Goal: Task Accomplishment & Management: Manage account settings

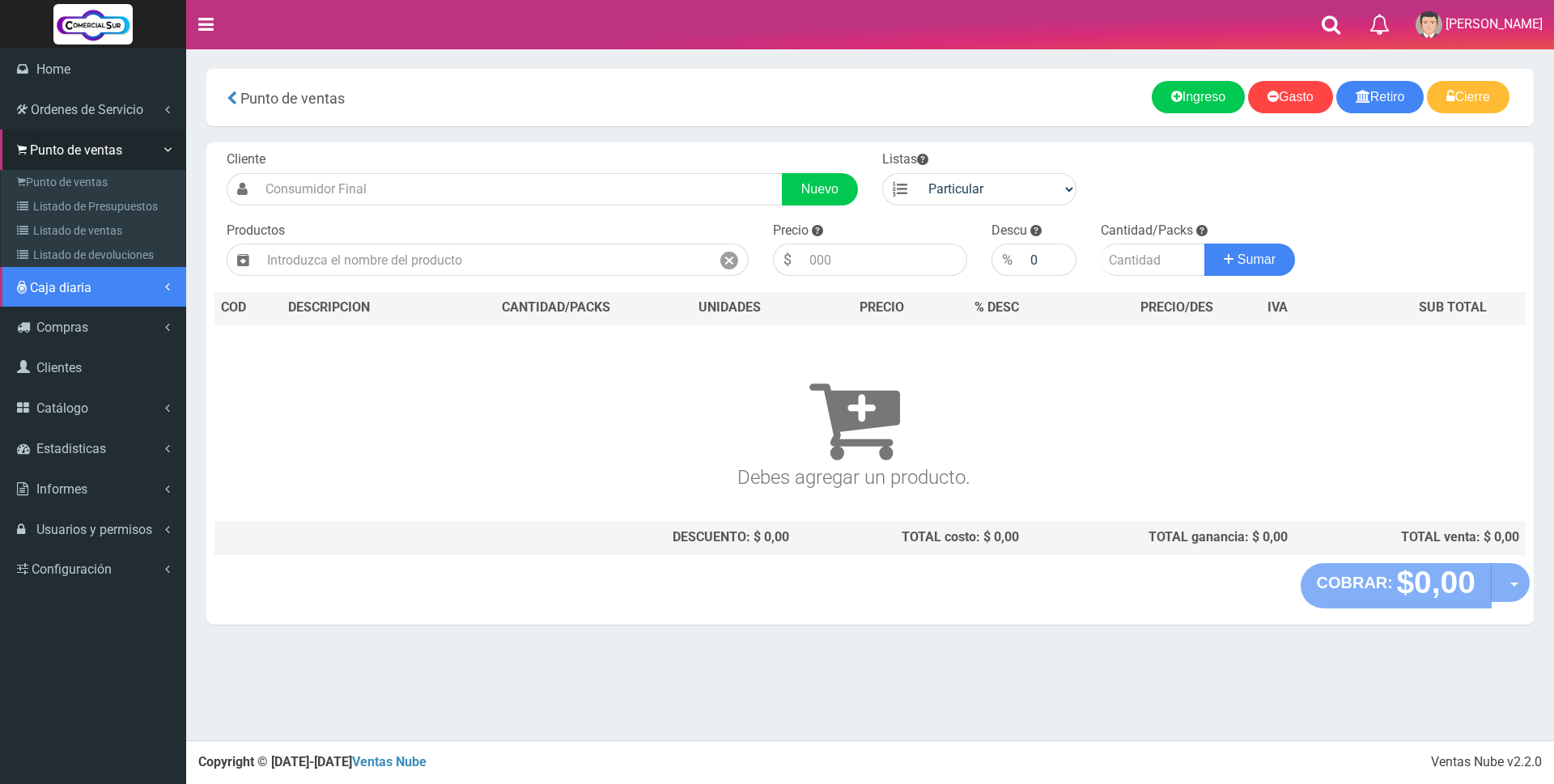
click at [53, 292] on span "Caja diaria" at bounding box center [60, 288] width 62 height 15
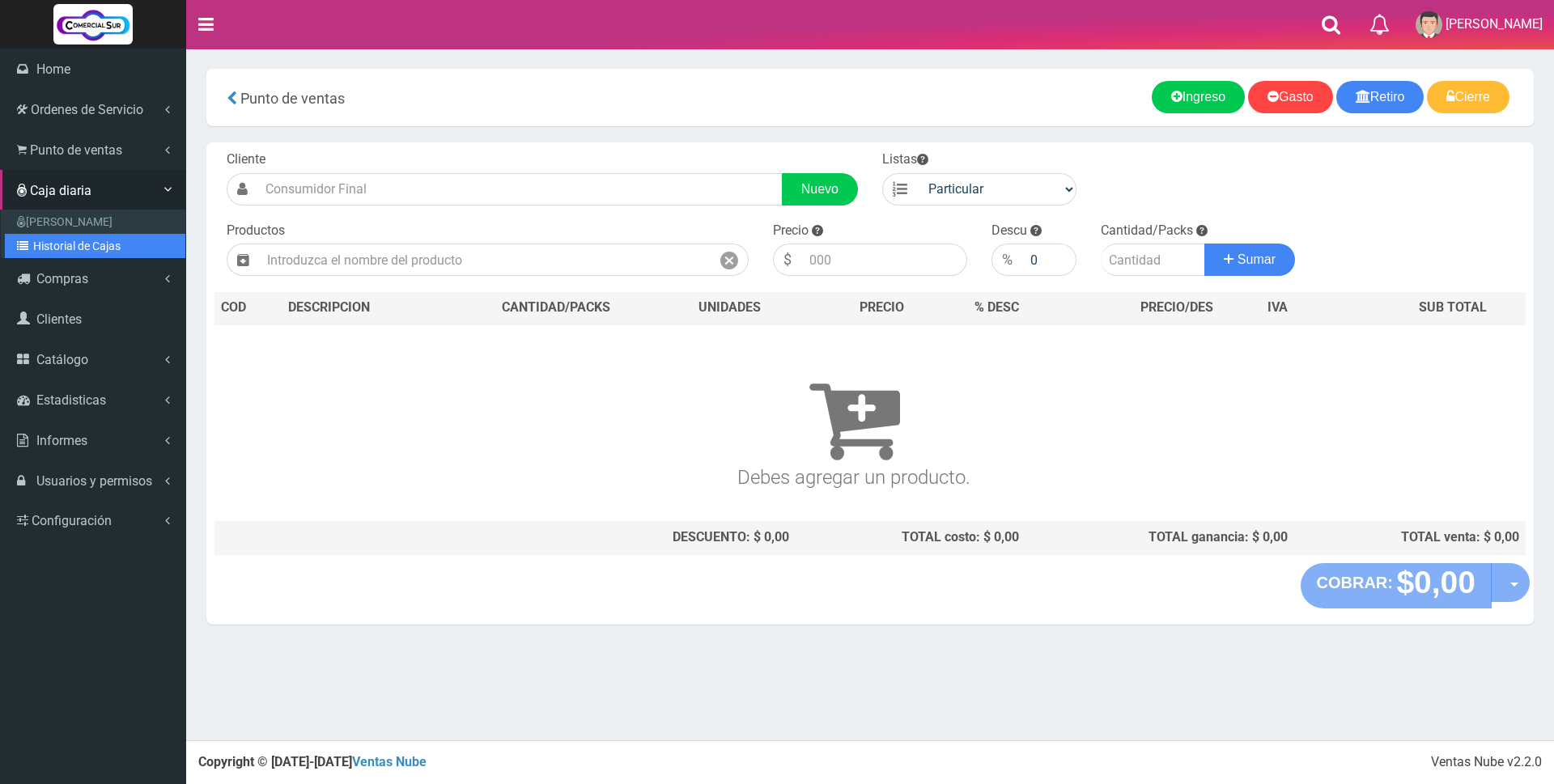
click at [53, 249] on link "Historial de Cajas" at bounding box center [95, 245] width 180 height 25
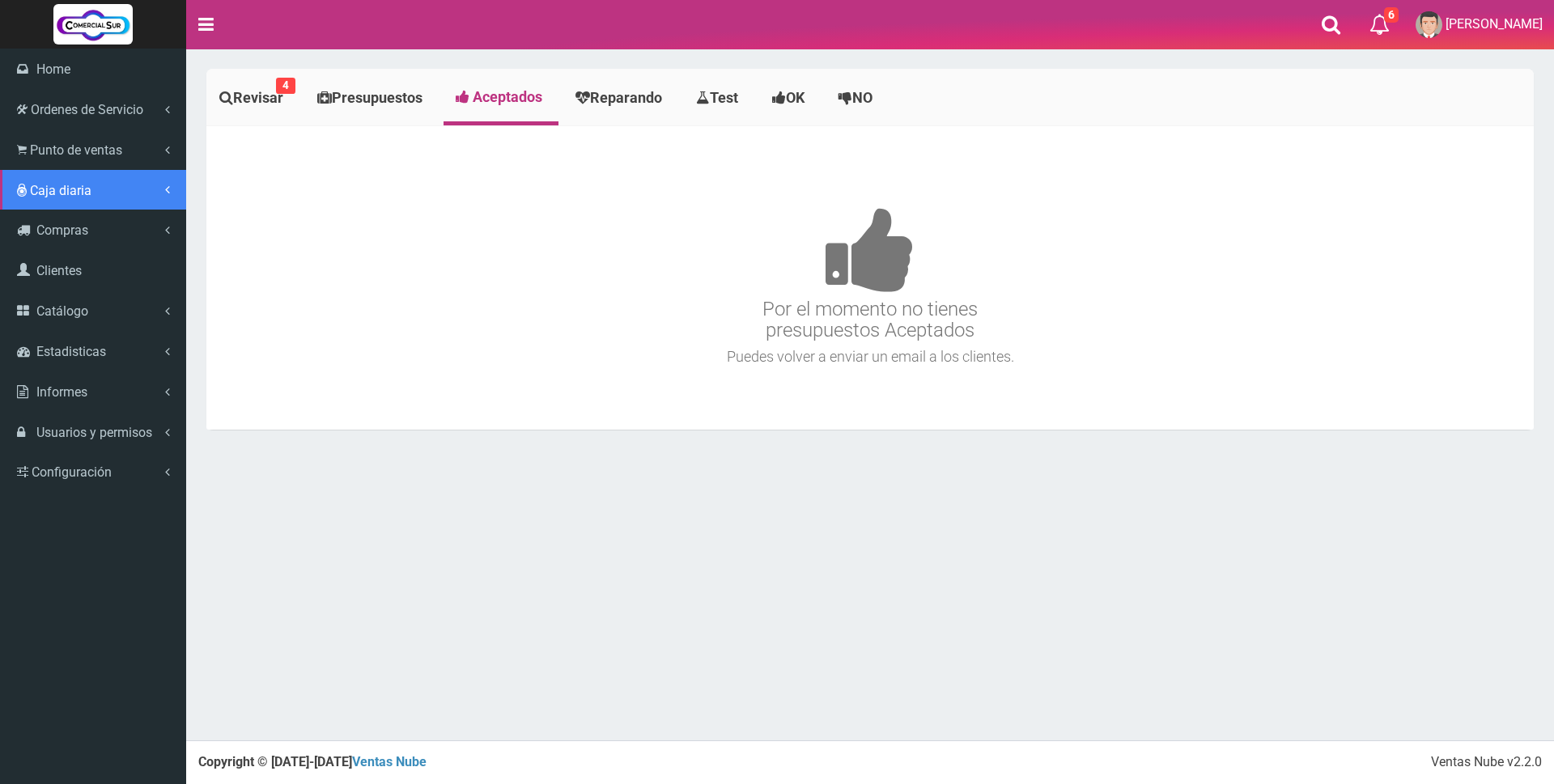
click at [92, 183] on link "Caja diaria" at bounding box center [93, 190] width 186 height 41
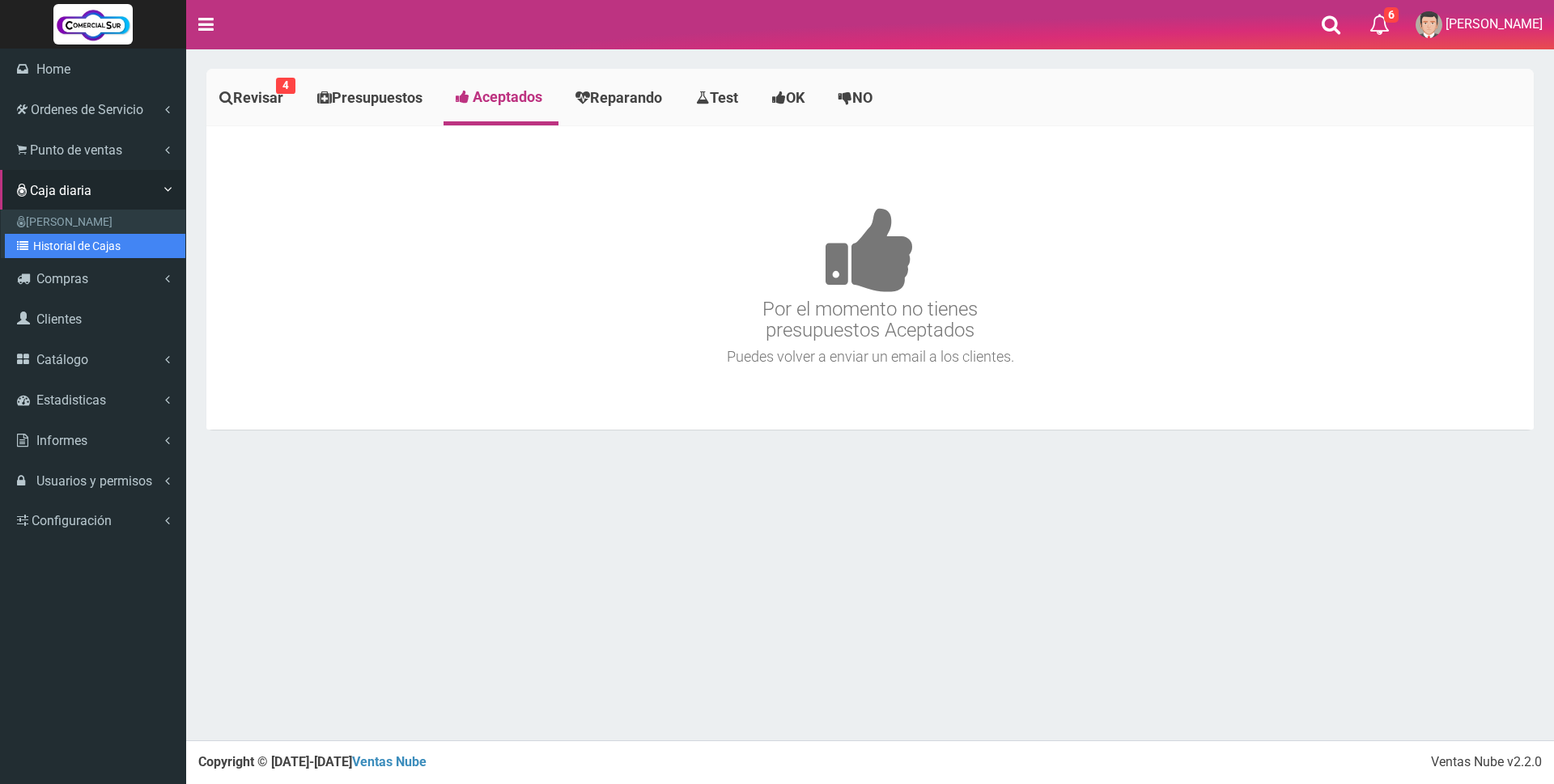
click at [79, 249] on link "Historial de Cajas" at bounding box center [95, 245] width 180 height 25
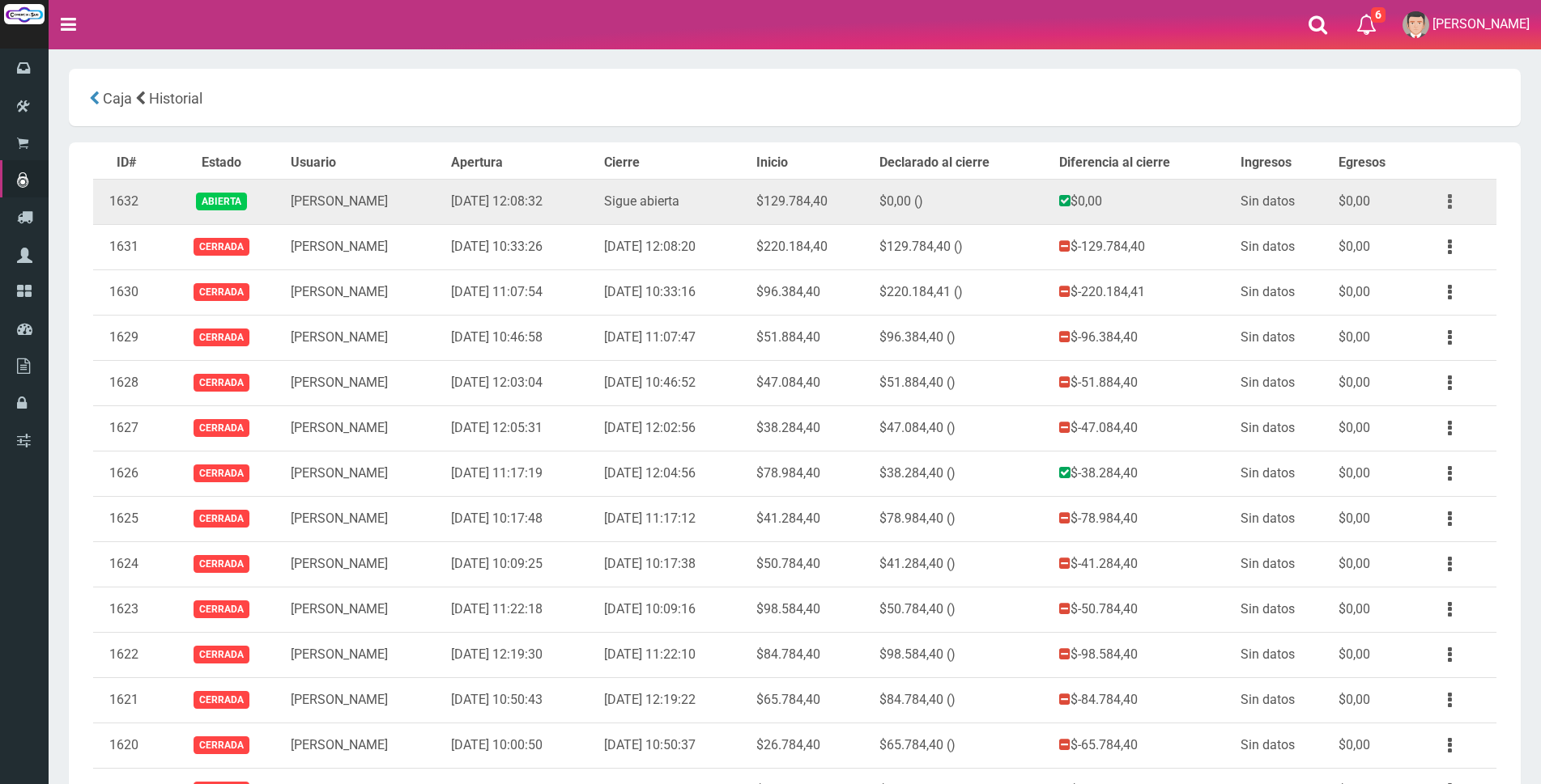
click at [1452, 205] on button "button" at bounding box center [1449, 201] width 36 height 28
click at [1431, 244] on link "Ver" at bounding box center [1402, 241] width 128 height 36
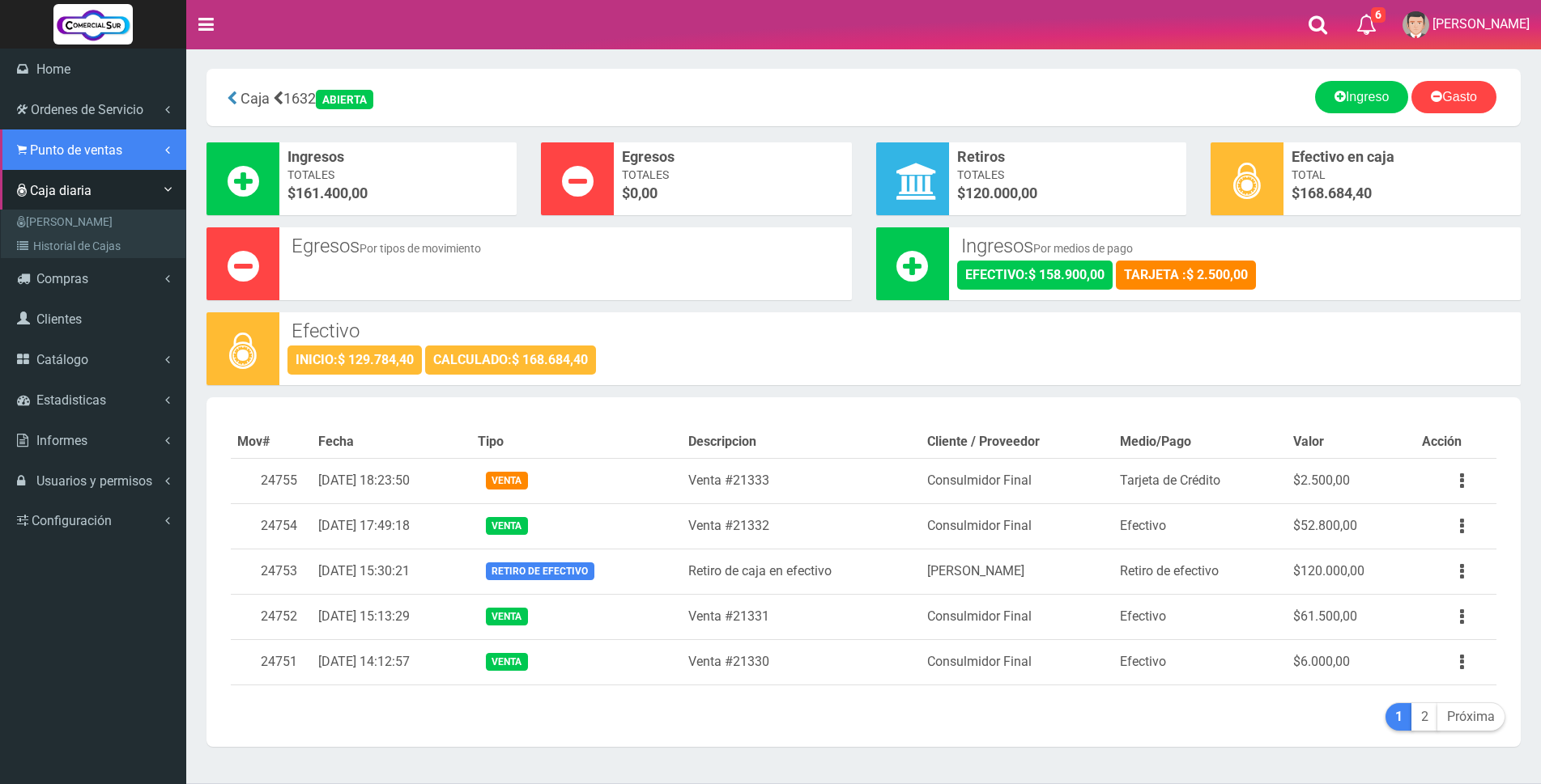
click at [36, 146] on span "Punto de ventas" at bounding box center [75, 150] width 92 height 15
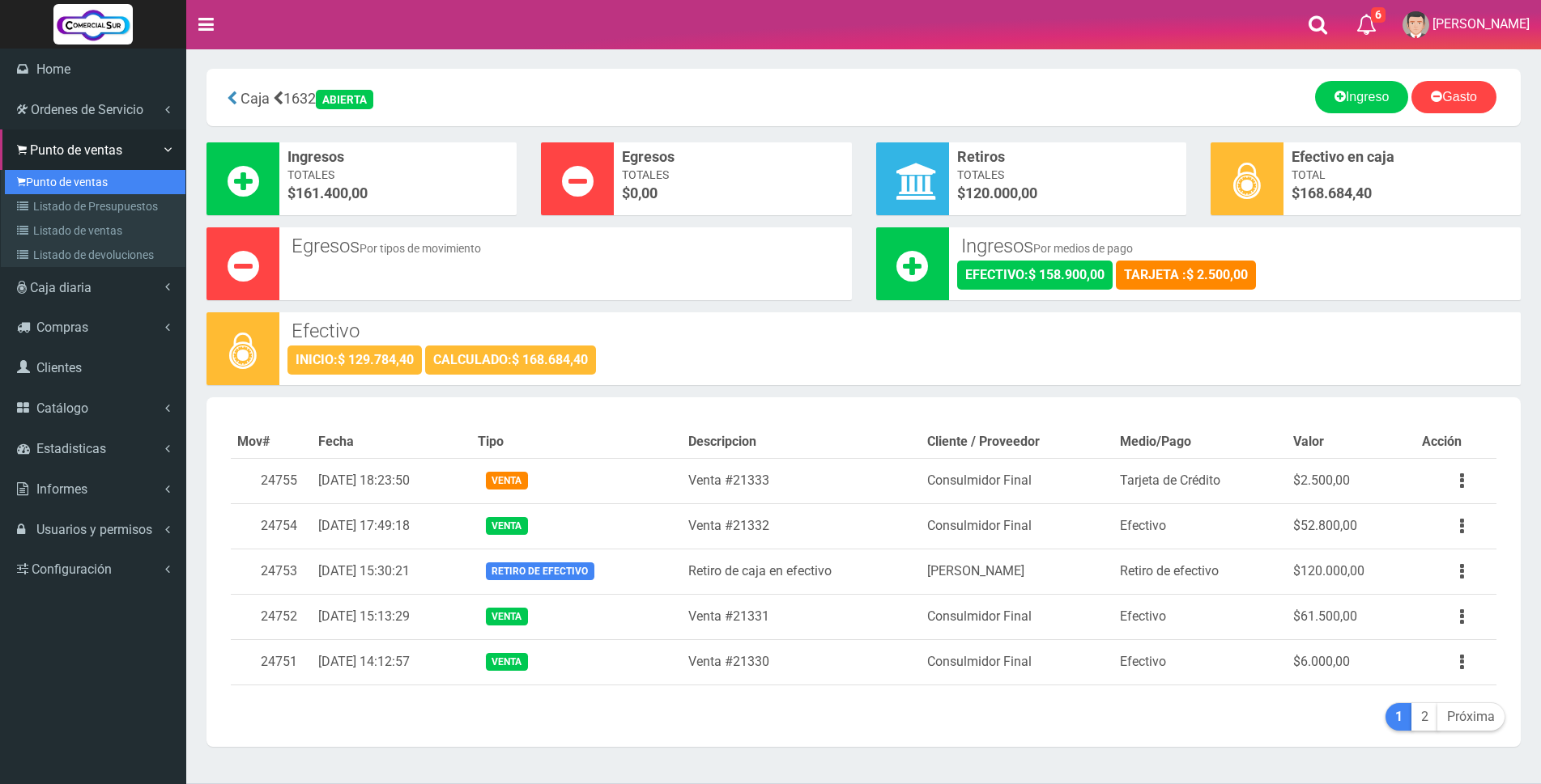
click at [33, 178] on link "Punto de ventas" at bounding box center [95, 182] width 180 height 25
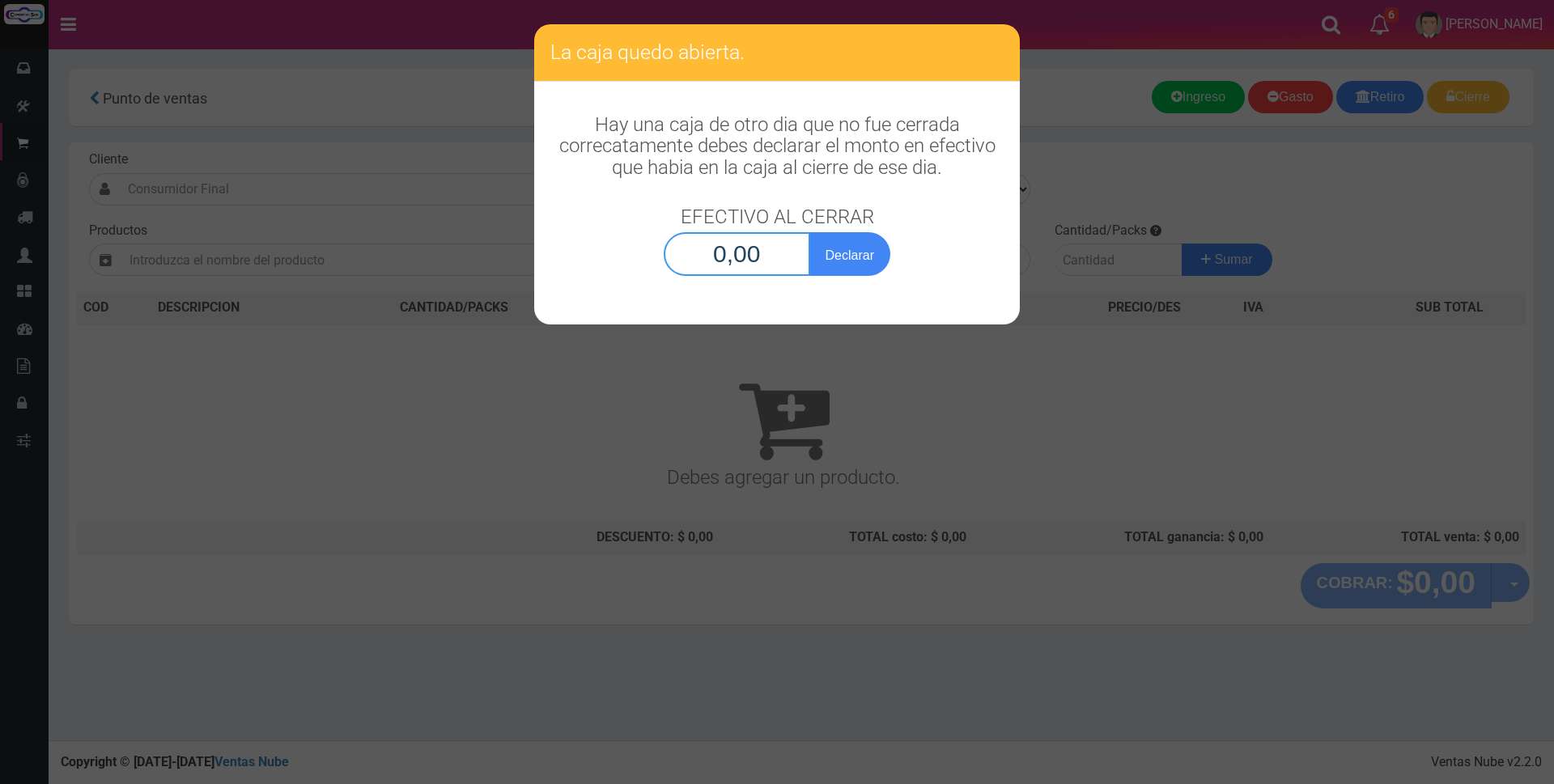
click at [743, 251] on input "0,00" at bounding box center [736, 255] width 146 height 44
type input "168.684,40"
click at [829, 253] on button "Declarar" at bounding box center [850, 255] width 81 height 44
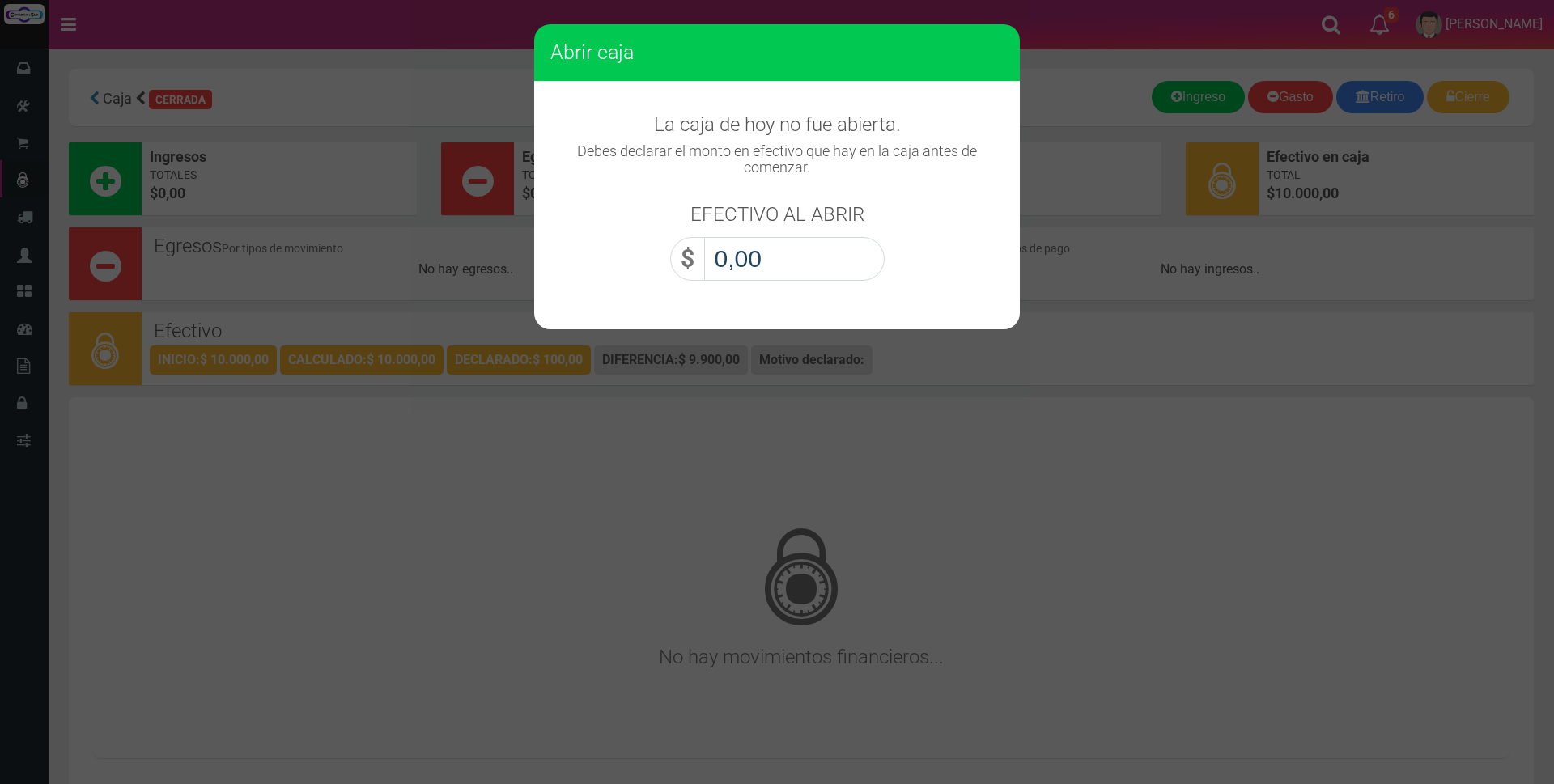
click at [812, 255] on input "0,00" at bounding box center [793, 259] width 180 height 44
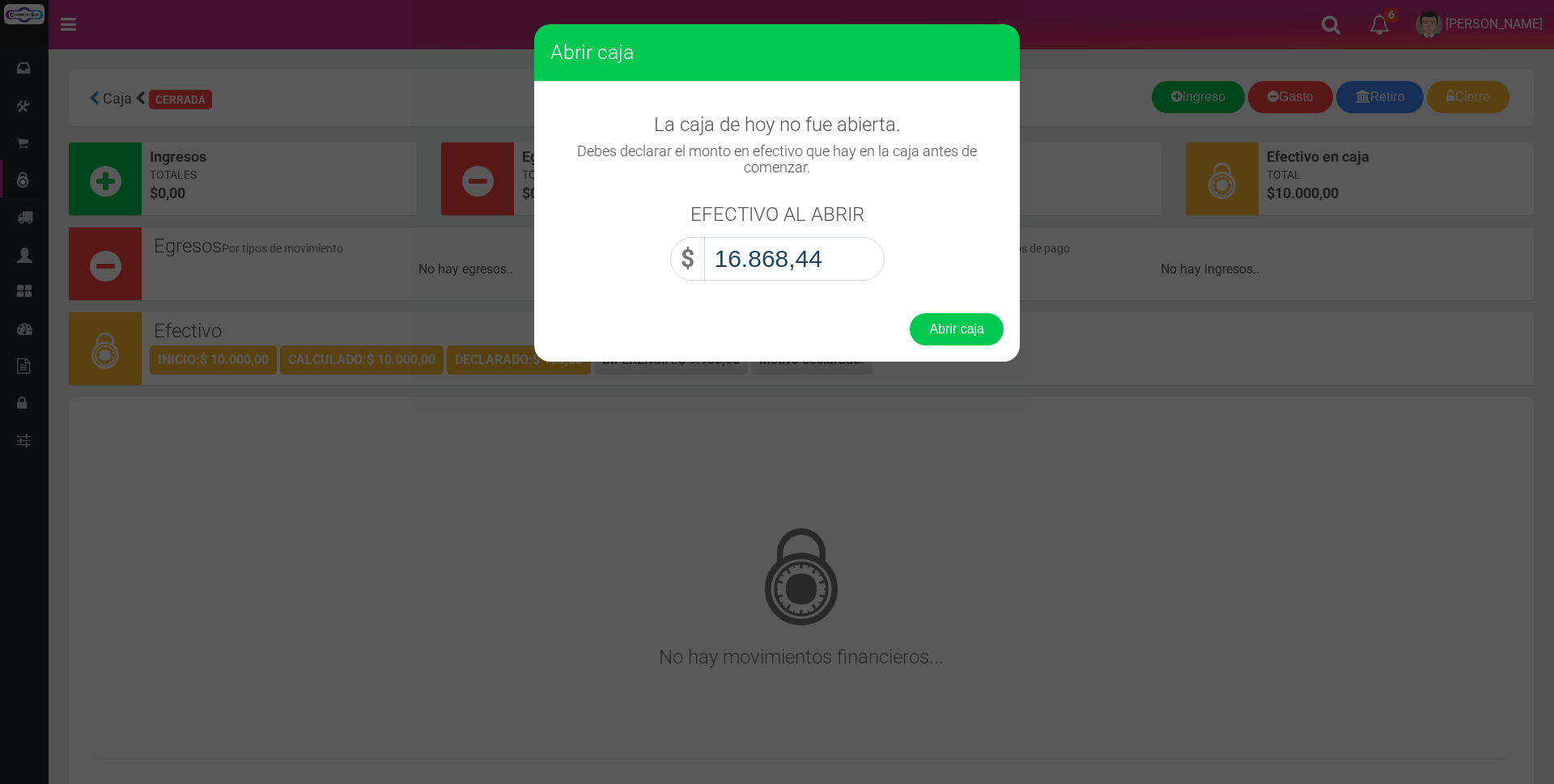
type input "168.684,40"
click at [950, 328] on button "Abrir caja" at bounding box center [956, 329] width 94 height 32
